Goal: Task Accomplishment & Management: Use online tool/utility

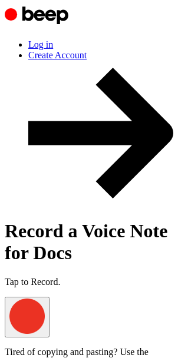
click at [53, 39] on link "Log in" at bounding box center [40, 44] width 25 height 10
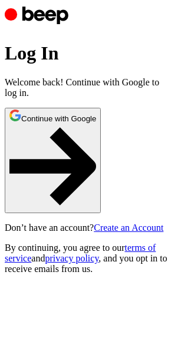
click at [101, 180] on button "Continue with Google" at bounding box center [53, 160] width 96 height 105
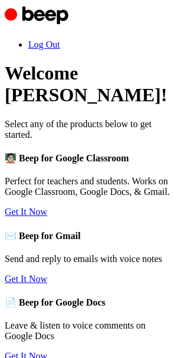
click at [47, 217] on link "Get It Now" at bounding box center [26, 212] width 42 height 10
